Goal: Navigation & Orientation: Understand site structure

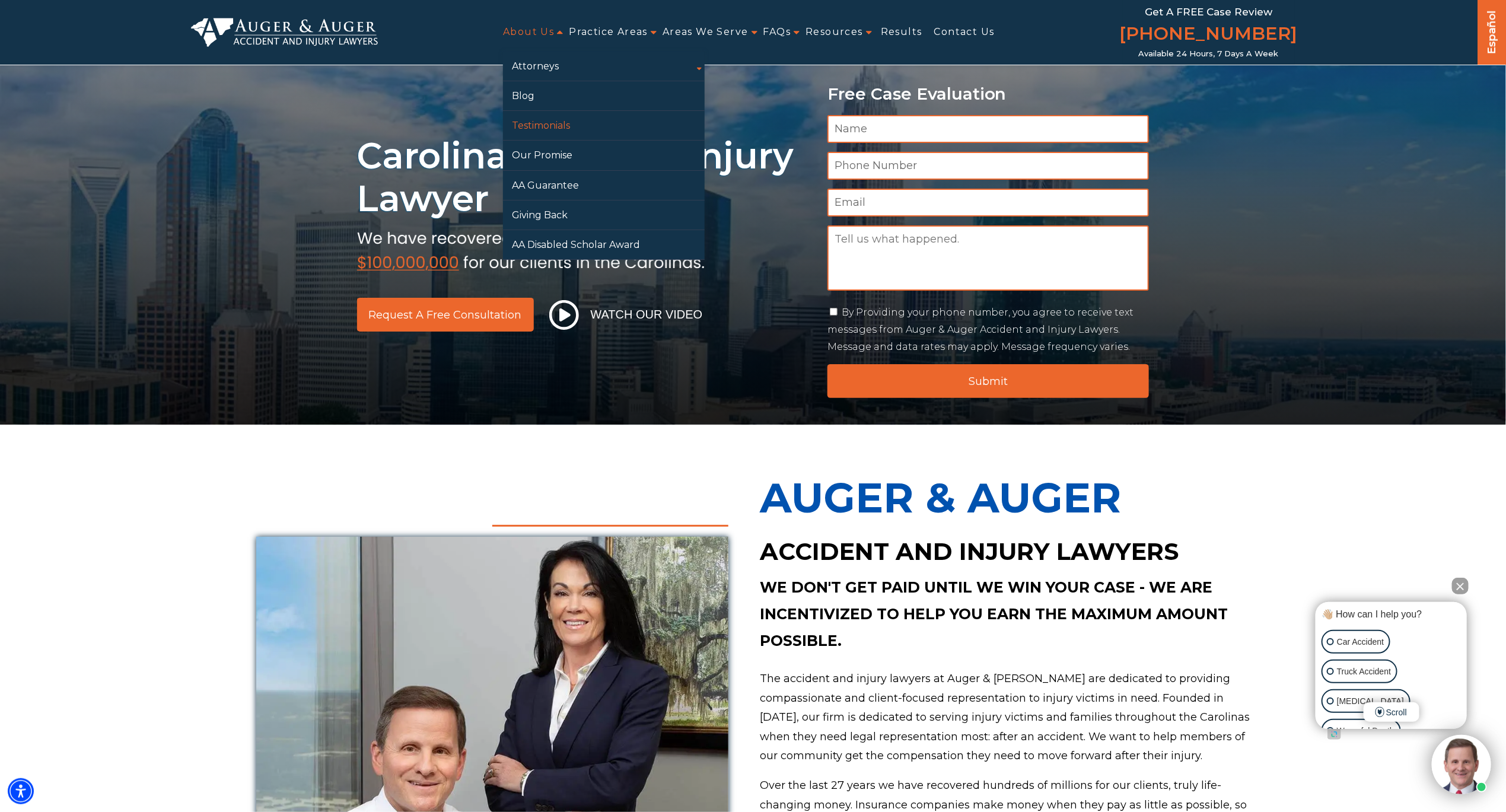
click at [535, 125] on link "Testimonials" at bounding box center [604, 126] width 202 height 29
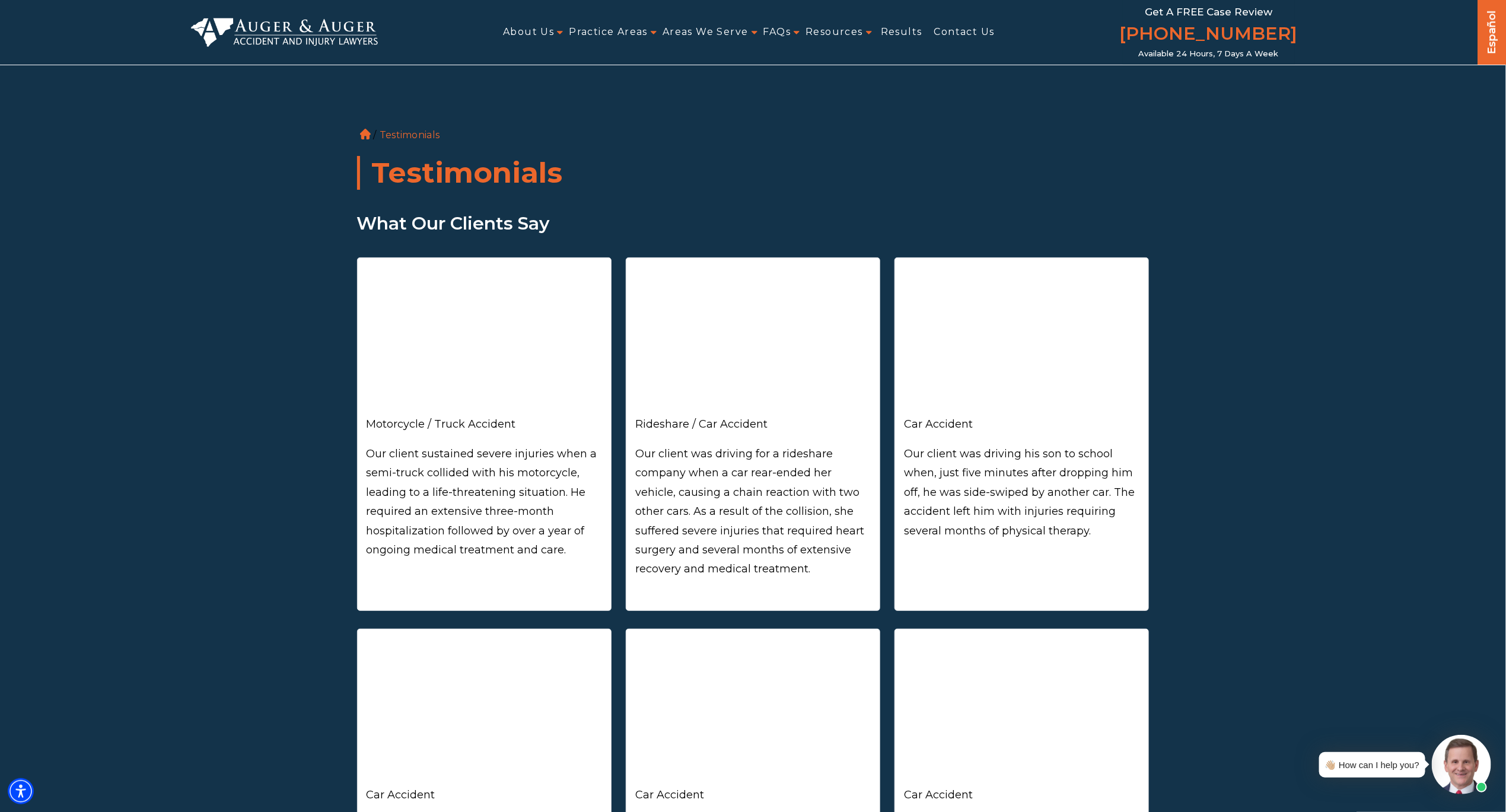
click at [315, 30] on img at bounding box center [284, 32] width 187 height 28
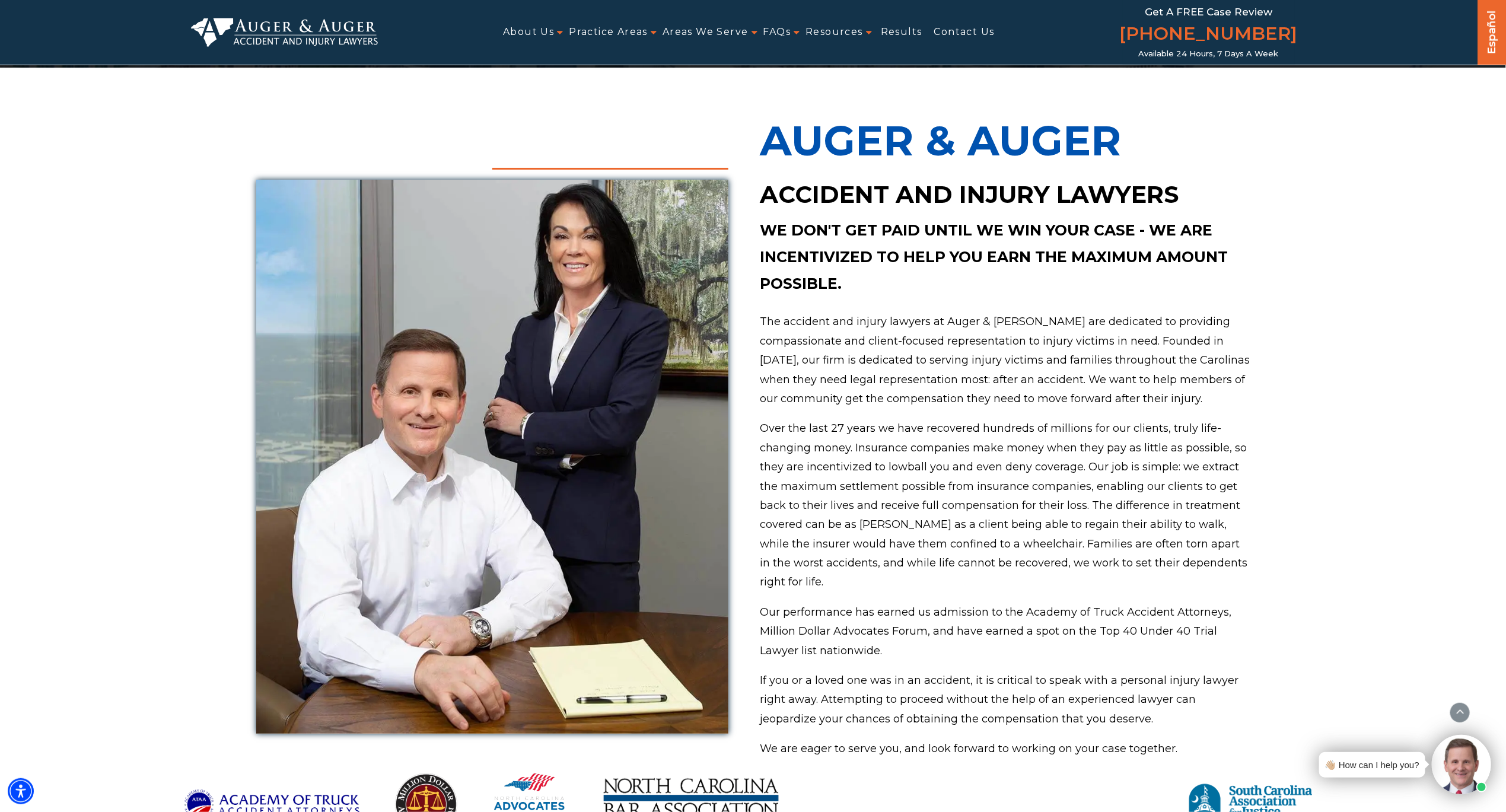
scroll to position [391, 0]
